Goal: Information Seeking & Learning: Find contact information

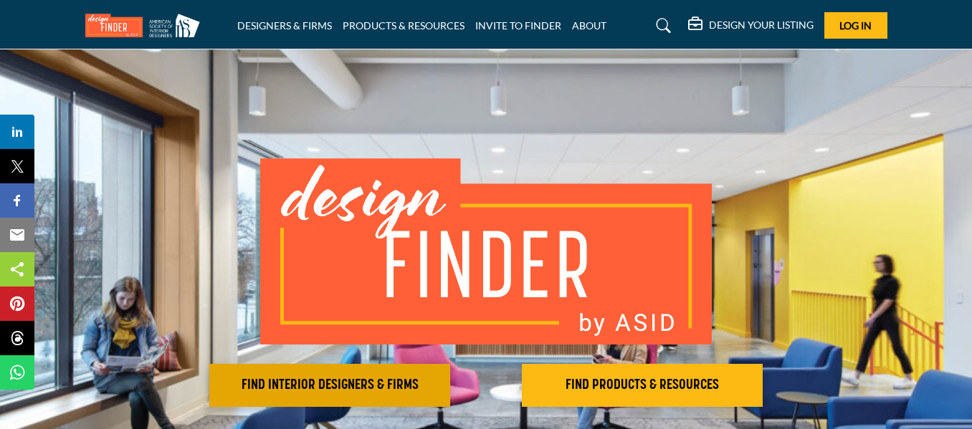
click at [404, 373] on button "FIND INTERIOR DESIGNERS & FIRMS" at bounding box center [329, 385] width 241 height 43
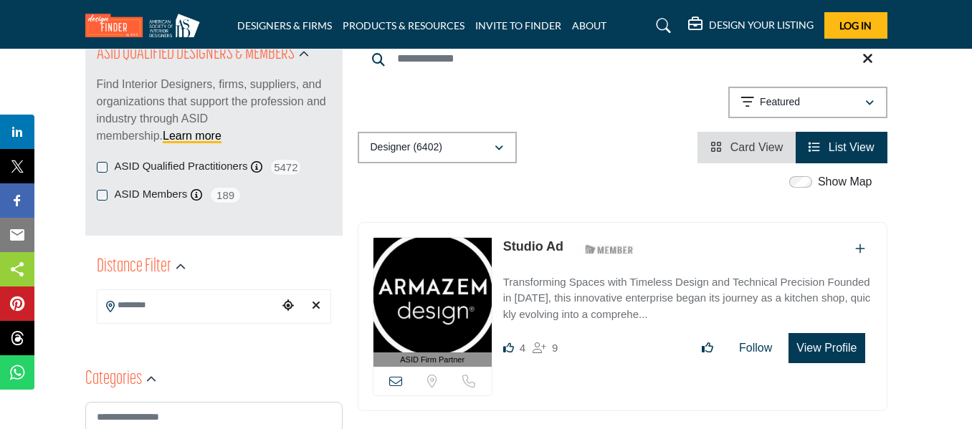
scroll to position [178, 0]
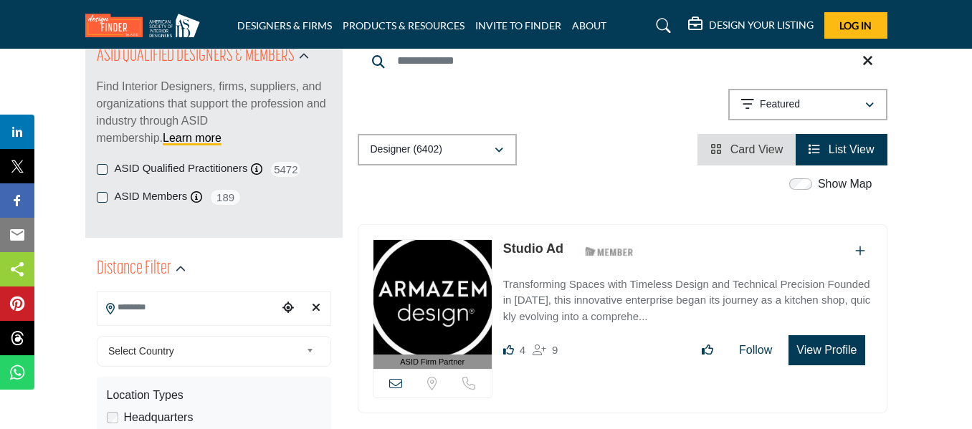
click at [161, 305] on input "Search Location" at bounding box center [187, 308] width 181 height 28
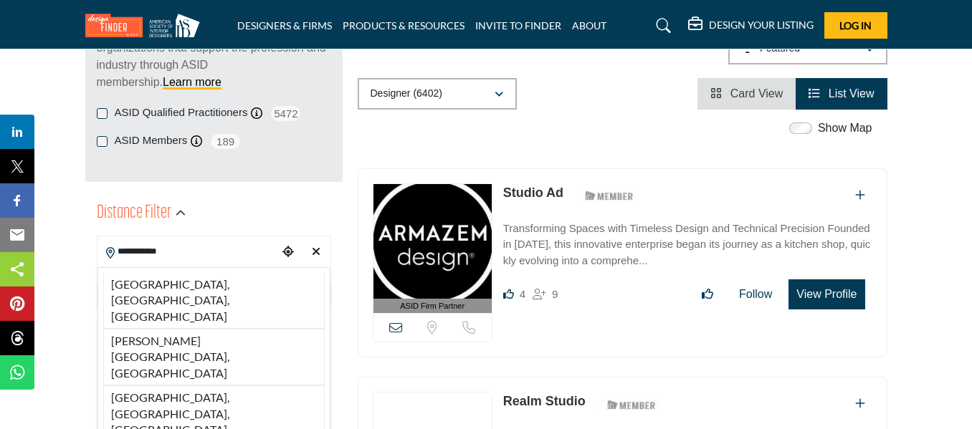
scroll to position [234, 0]
click at [159, 250] on input "**********" at bounding box center [187, 251] width 181 height 28
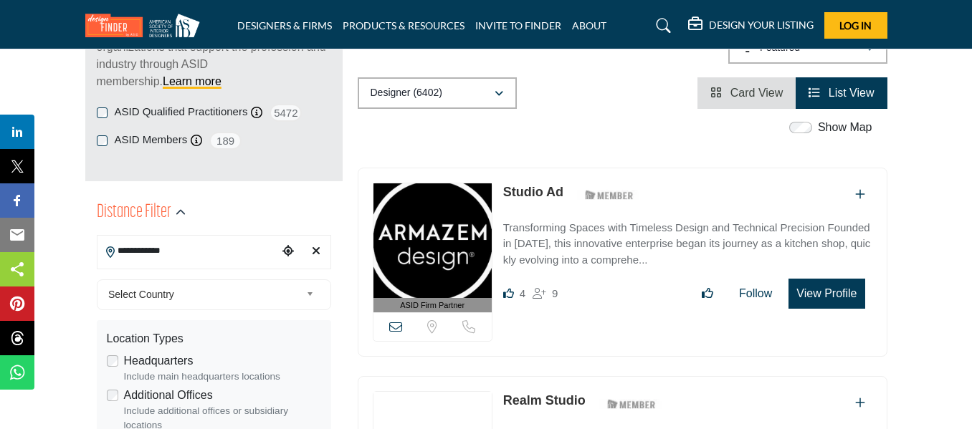
click at [204, 249] on input "**********" at bounding box center [187, 251] width 181 height 28
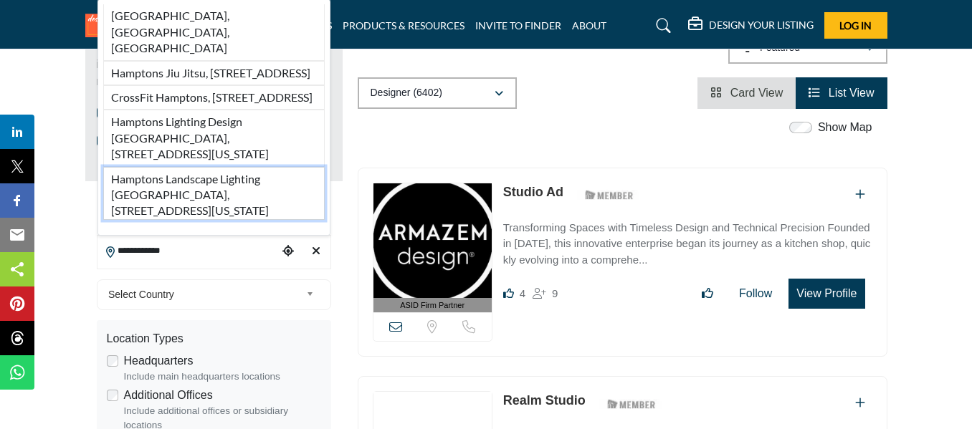
click at [204, 201] on li "Hamptons Landscape Lighting [GEOGRAPHIC_DATA], [STREET_ADDRESS][US_STATE]" at bounding box center [213, 193] width 221 height 53
type input "**********"
type input "***"
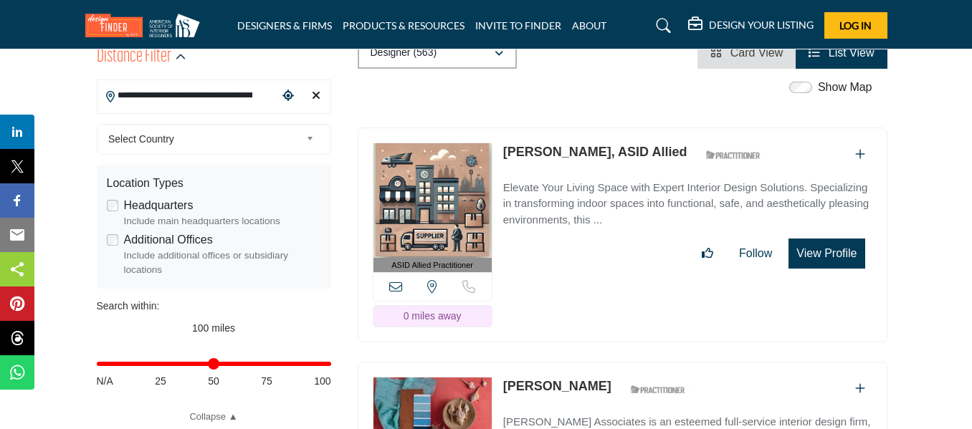
scroll to position [375, 0]
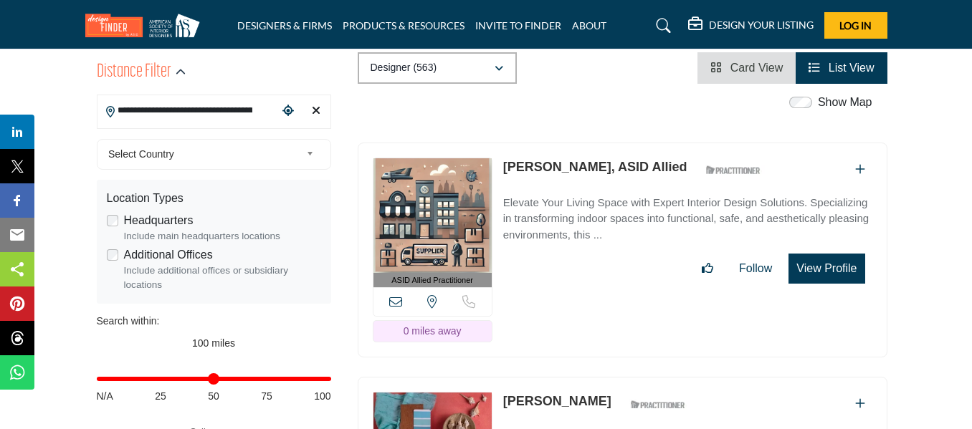
drag, startPoint x: 499, startPoint y: 164, endPoint x: 652, endPoint y: 169, distance: 153.5
click at [652, 169] on div "ASID Allied Practitioner ASID Allied Practitioners have successfully completed …" at bounding box center [623, 251] width 530 height 216
copy div "Diana Fuss, ASID Allied"
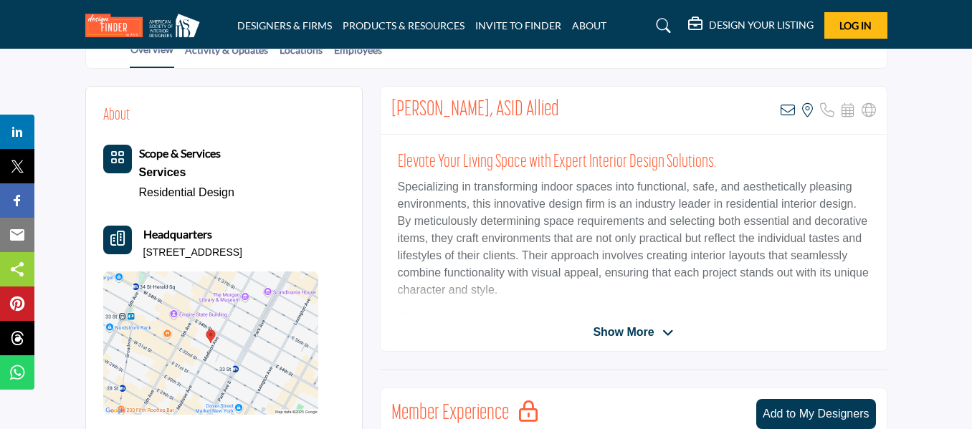
scroll to position [450, 0]
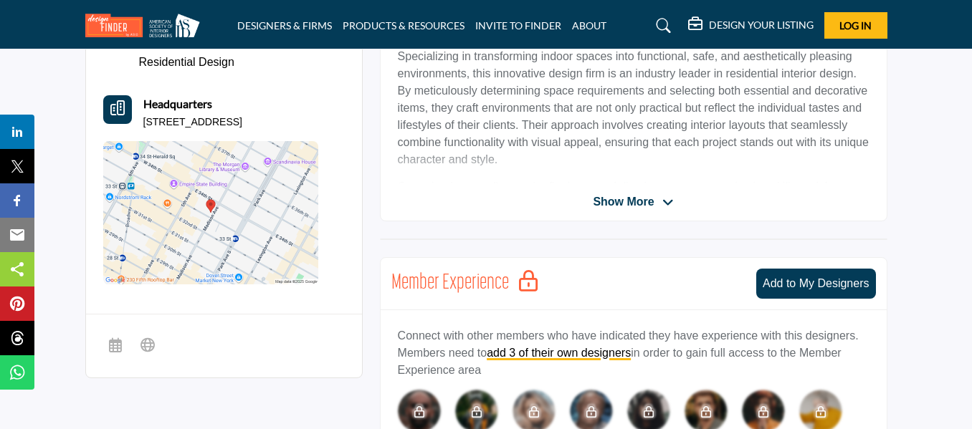
click at [621, 199] on span "Show More" at bounding box center [623, 202] width 61 height 17
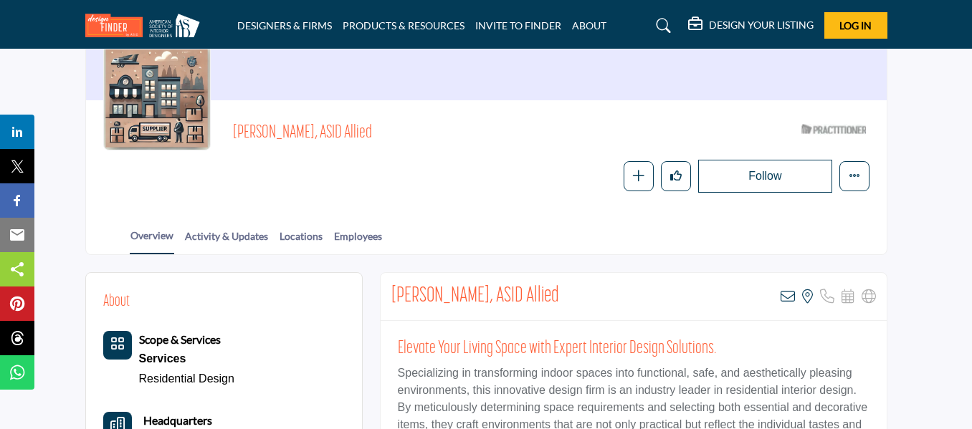
scroll to position [128, 0]
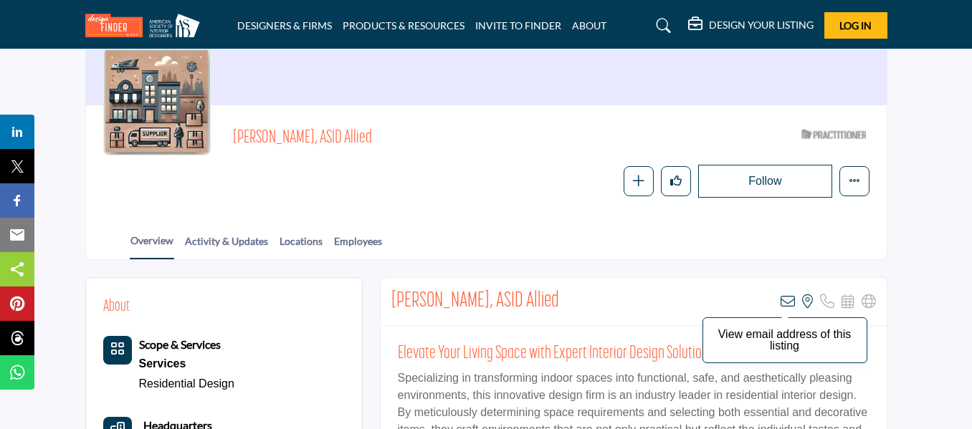
click at [788, 305] on icon at bounding box center [787, 302] width 14 height 14
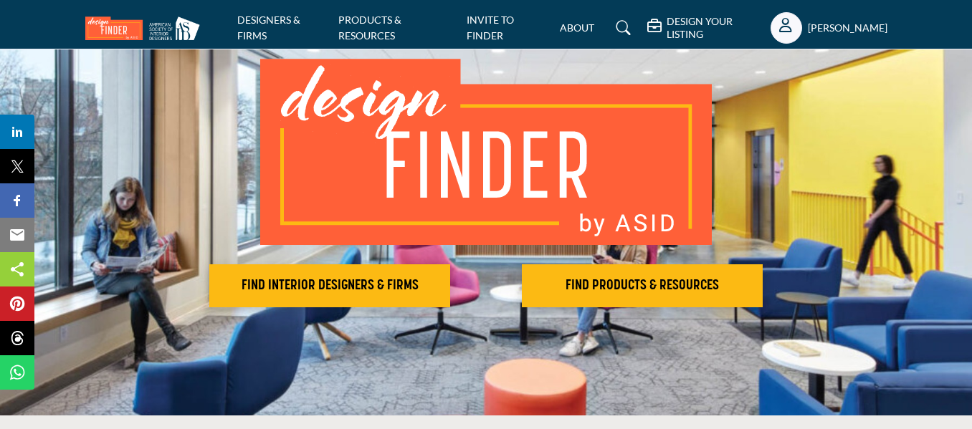
scroll to position [100, 0]
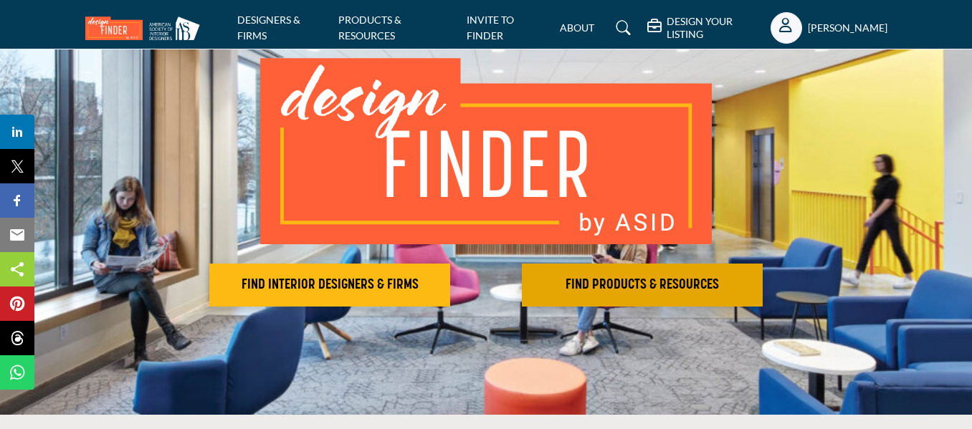
click at [622, 289] on h2 "FIND PRODUCTS & RESOURCES" at bounding box center [642, 285] width 232 height 17
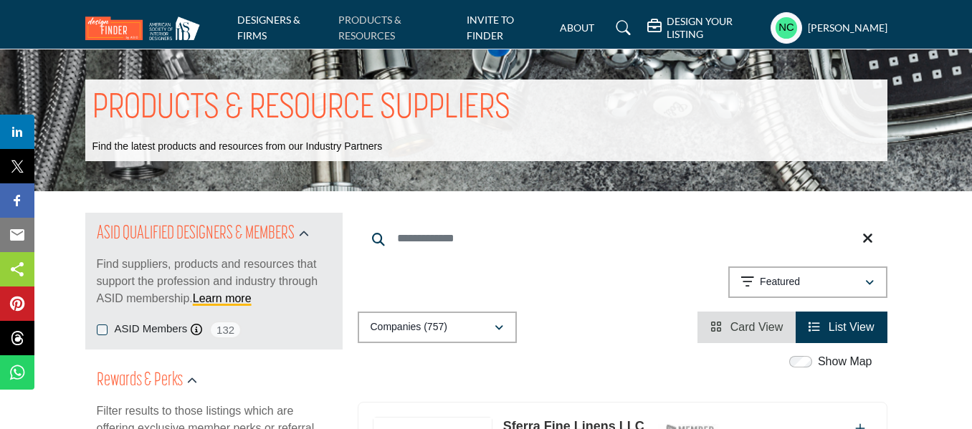
click at [362, 37] on link "PRODUCTS & RESOURCES" at bounding box center [369, 28] width 63 height 28
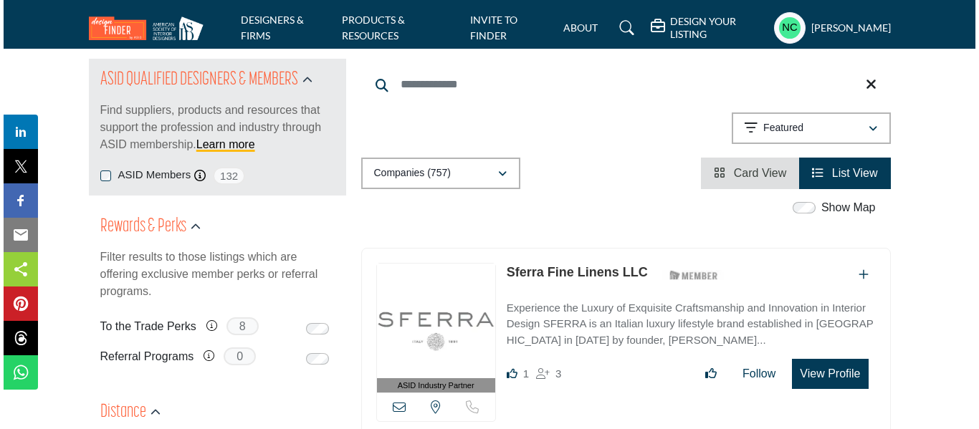
scroll to position [158, 0]
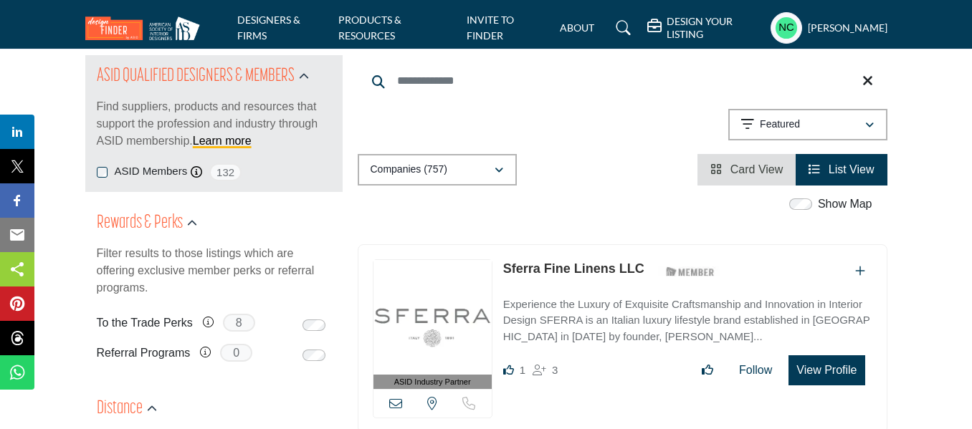
click at [819, 374] on button "View Profile" at bounding box center [826, 370] width 76 height 30
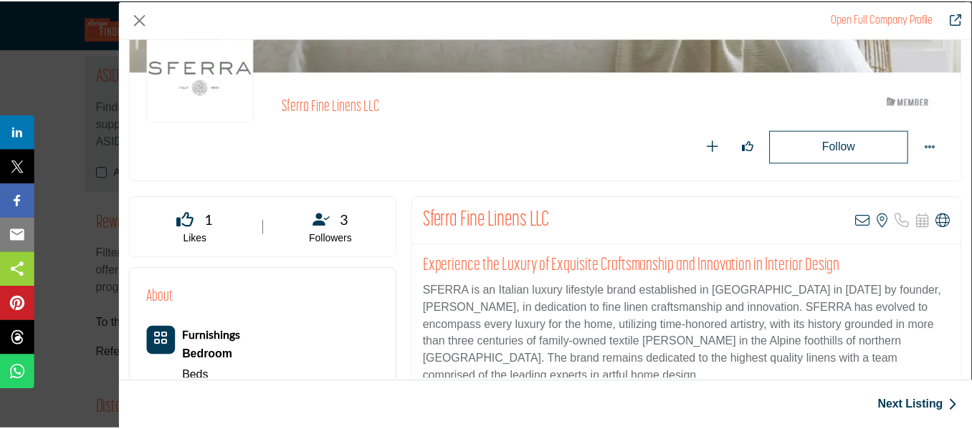
scroll to position [110, 0]
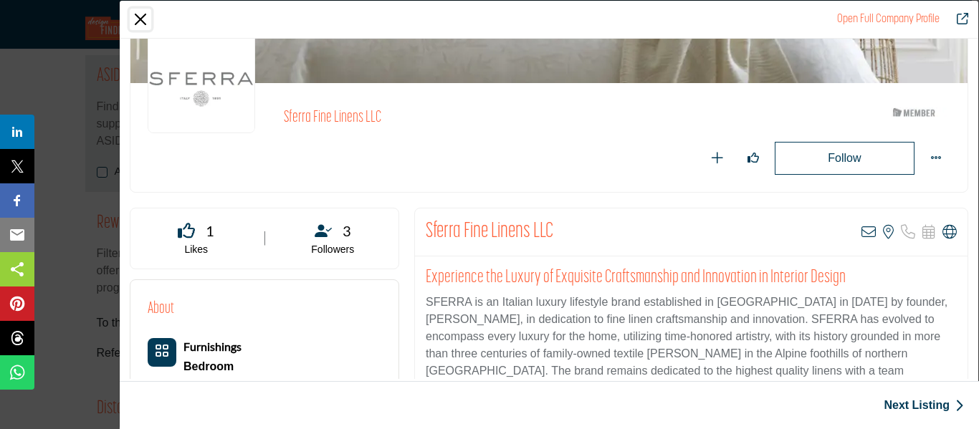
click at [144, 14] on button "Close" at bounding box center [141, 20] width 22 height 22
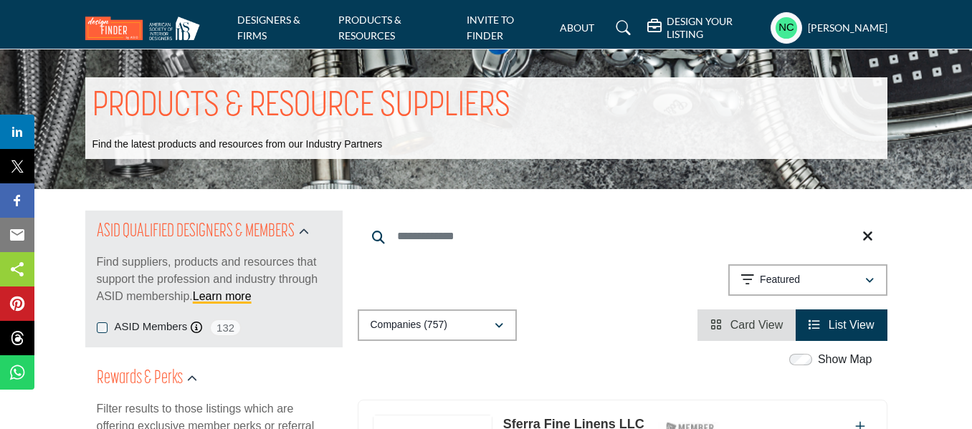
scroll to position [0, 0]
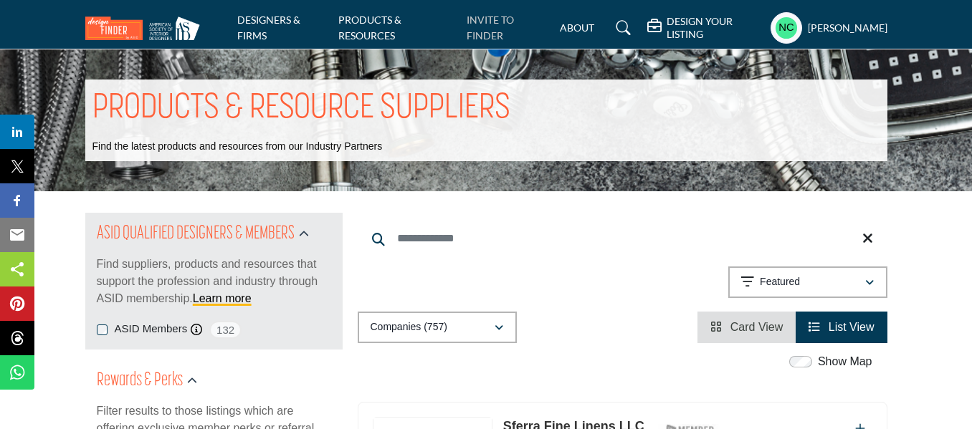
click at [480, 35] on link "INVITE TO FINDER" at bounding box center [490, 28] width 47 height 28
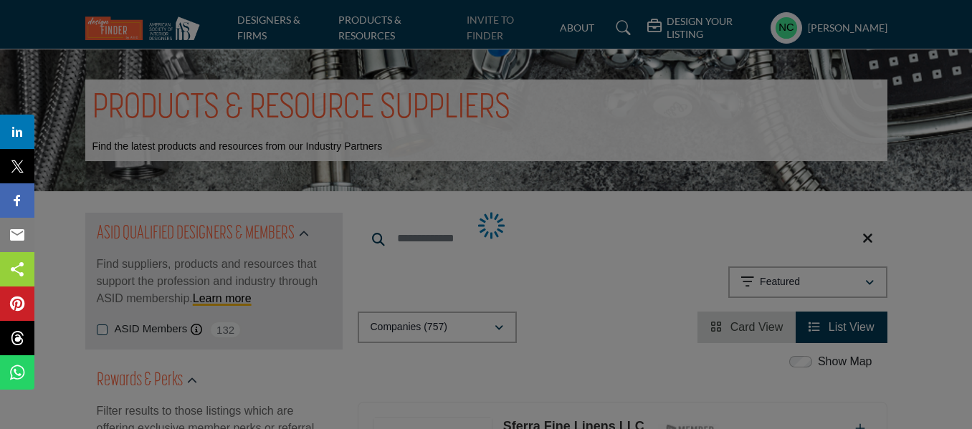
select select "**********"
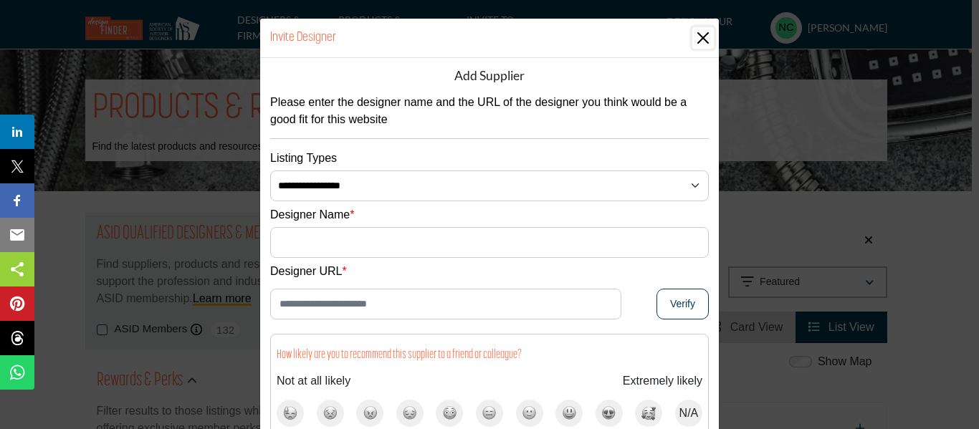
click at [697, 37] on button "Close" at bounding box center [703, 38] width 22 height 22
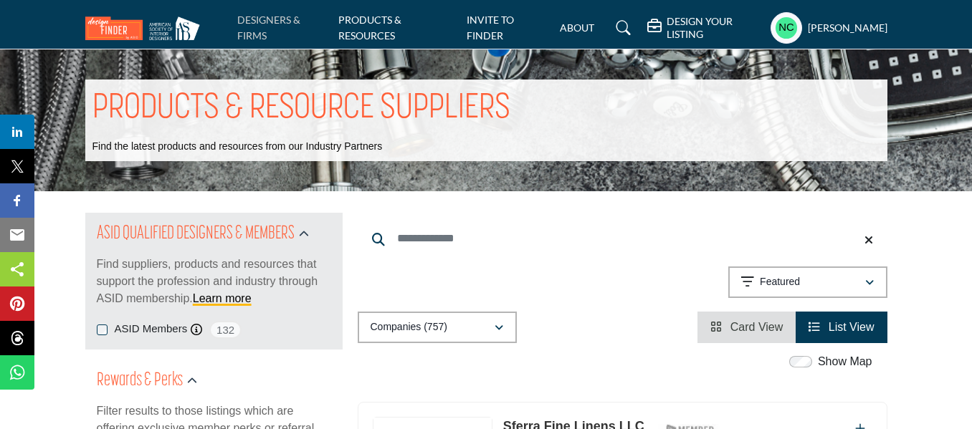
click at [259, 19] on link "DESIGNERS & FIRMS" at bounding box center [268, 28] width 63 height 28
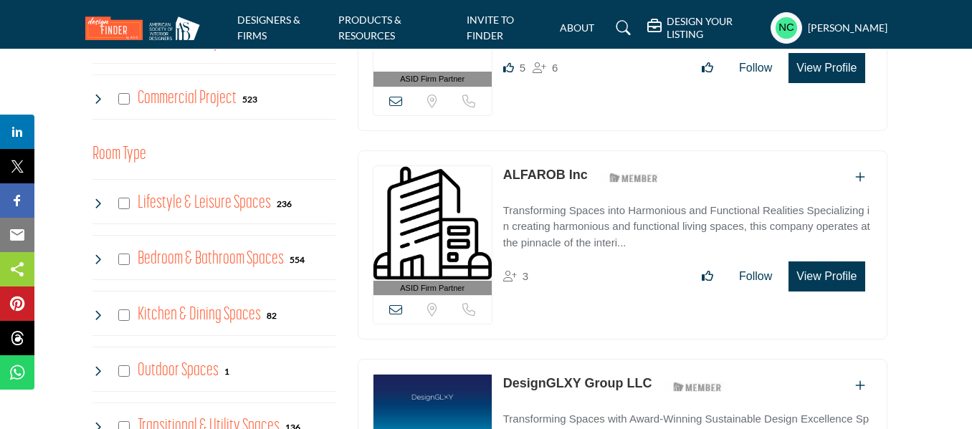
scroll to position [677, 0]
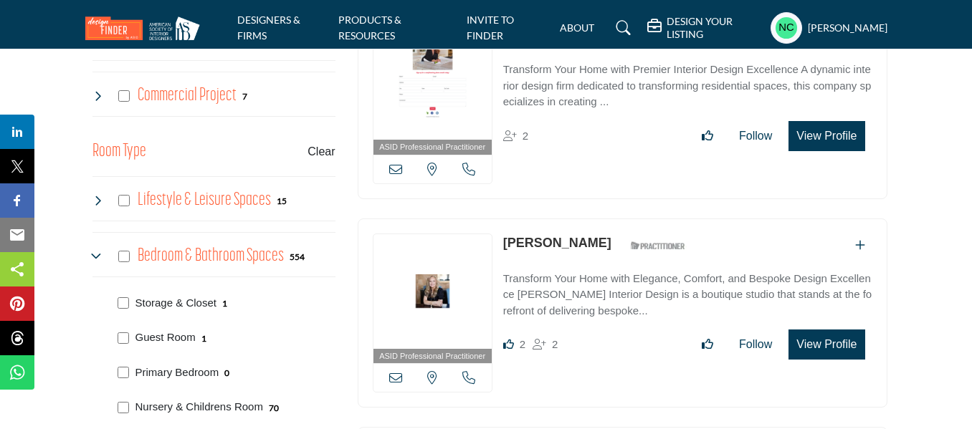
scroll to position [844, 0]
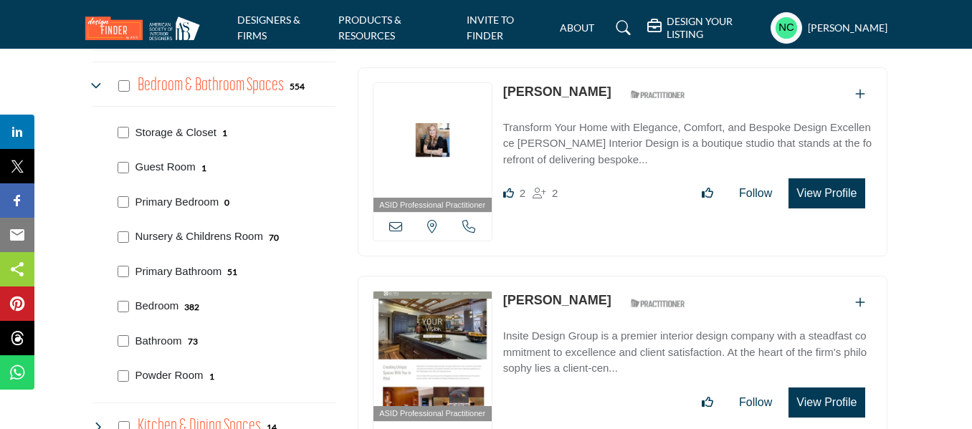
scroll to position [844, 0]
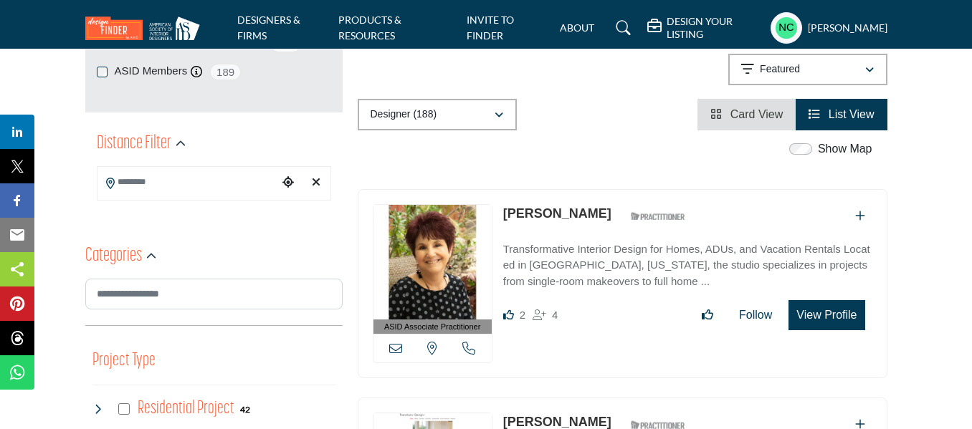
scroll to position [661, 0]
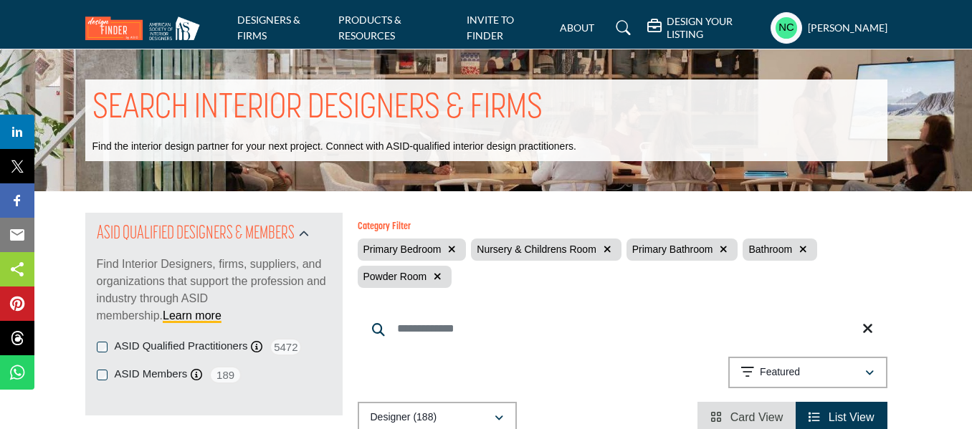
scroll to position [743, 0]
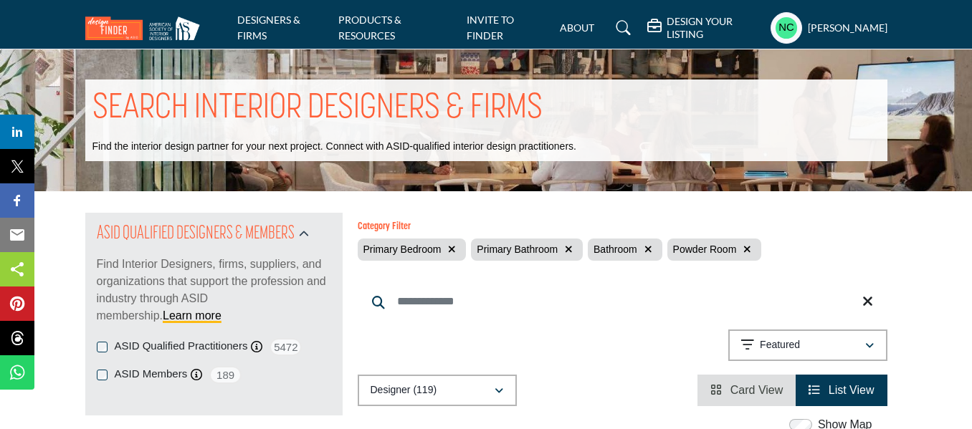
scroll to position [887, 0]
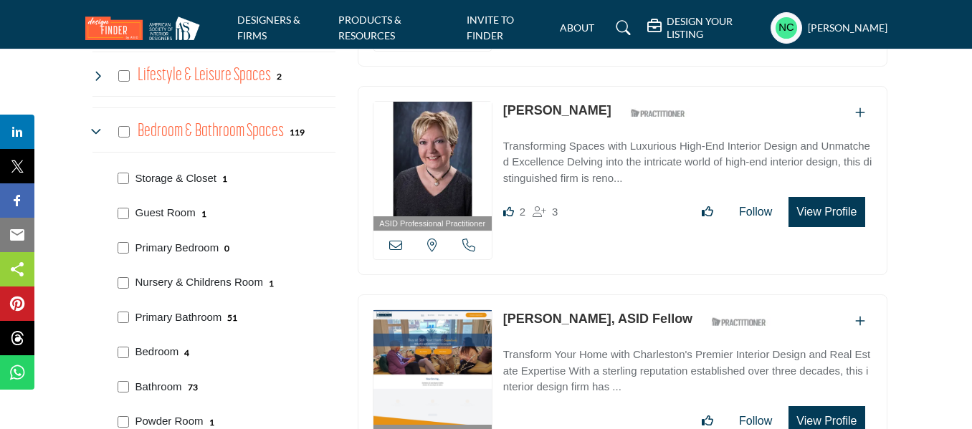
scroll to position [798, 0]
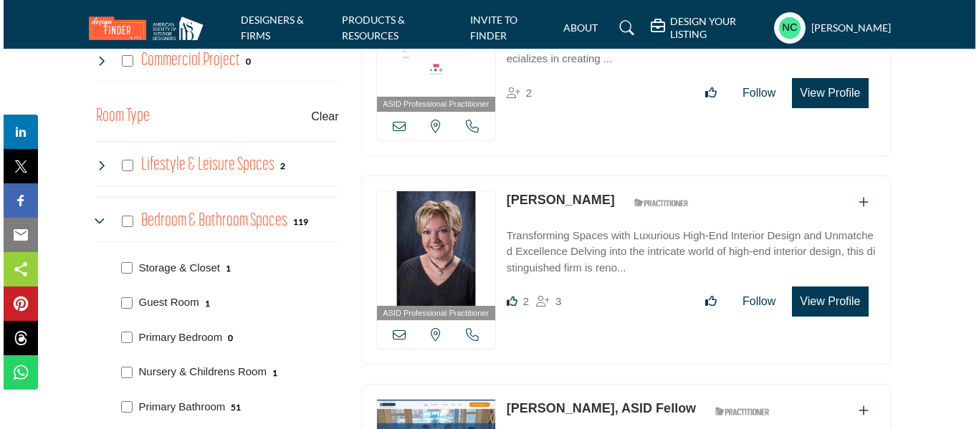
scroll to position [710, 0]
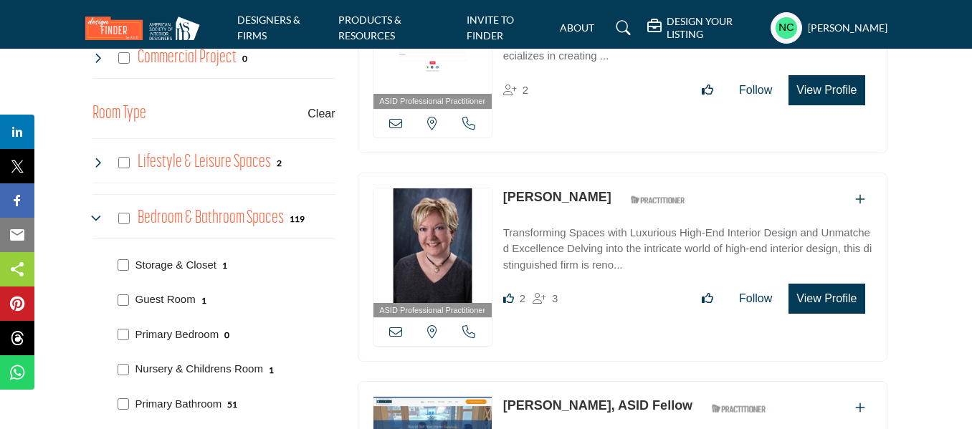
drag, startPoint x: 823, startPoint y: 296, endPoint x: 857, endPoint y: 302, distance: 34.2
click at [857, 302] on button "View Profile" at bounding box center [826, 299] width 76 height 30
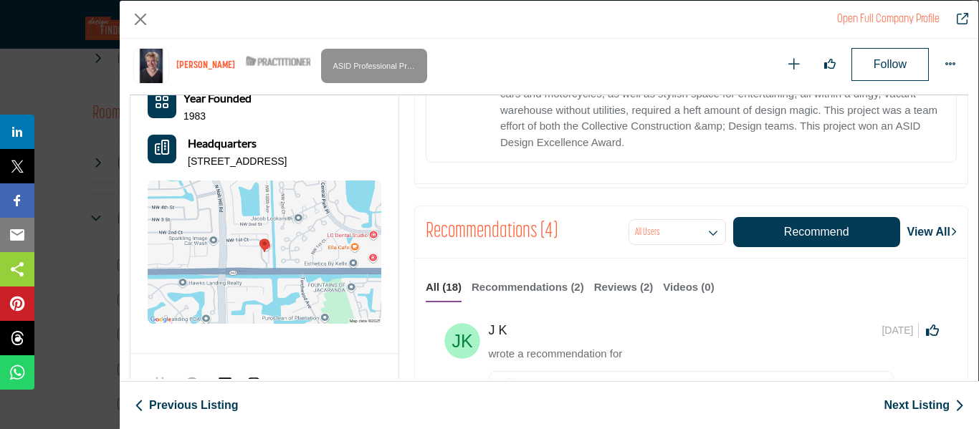
scroll to position [873, 0]
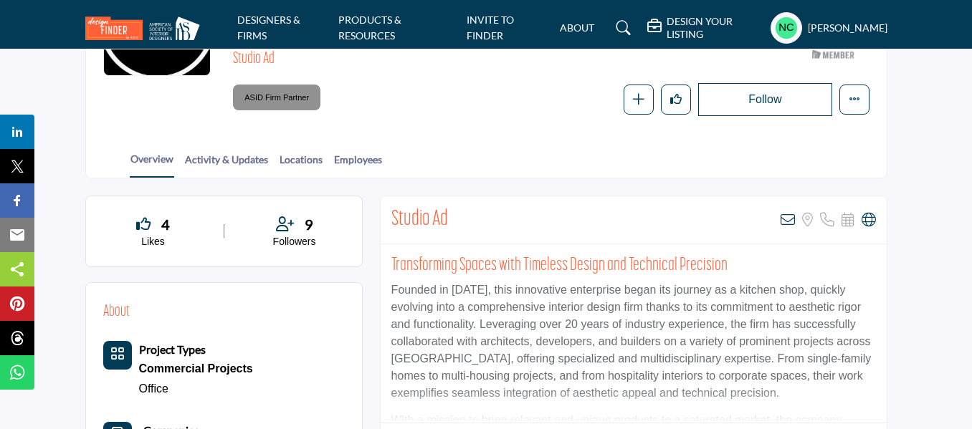
scroll to position [211, 0]
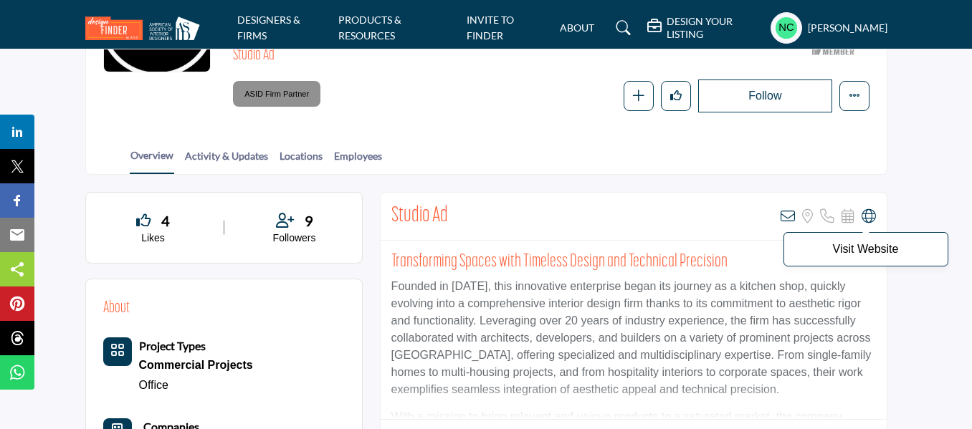
click at [870, 219] on icon at bounding box center [868, 216] width 14 height 14
